Goal: Obtain resource: Obtain resource

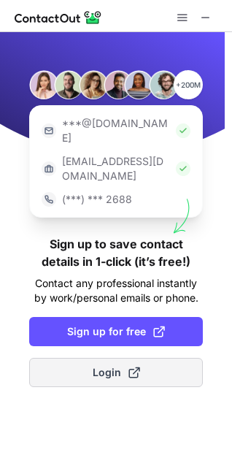
click at [136, 366] on span at bounding box center [134, 372] width 12 height 12
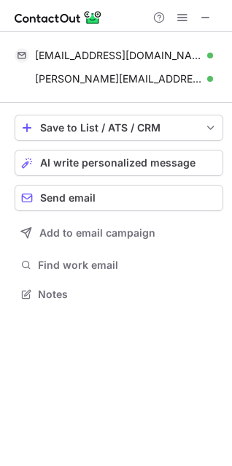
scroll to position [284, 232]
click at [212, 26] on div "Help & Support" at bounding box center [116, 16] width 232 height 32
click at [212, 25] on button at bounding box center [206, 18] width 18 height 18
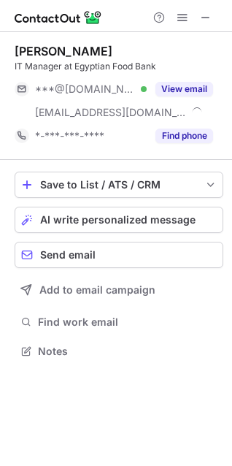
scroll to position [341, 232]
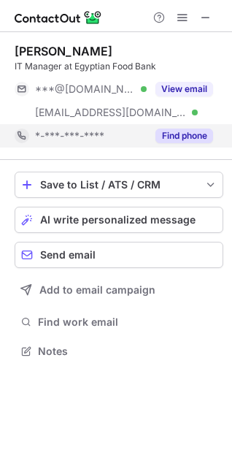
click at [174, 132] on button "Find phone" at bounding box center [184, 135] width 58 height 15
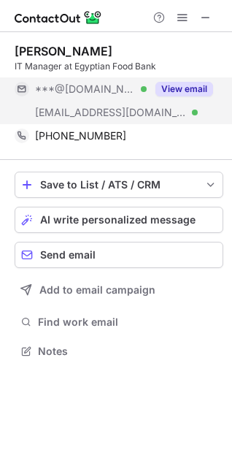
click at [174, 84] on button "View email" at bounding box center [184, 89] width 58 height 15
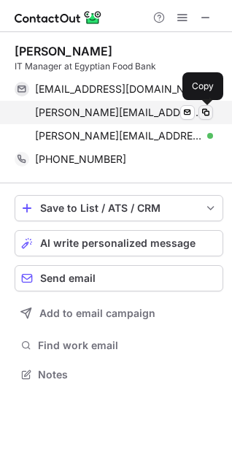
click at [207, 111] on span at bounding box center [206, 113] width 12 height 12
